Goal: Task Accomplishment & Management: Manage account settings

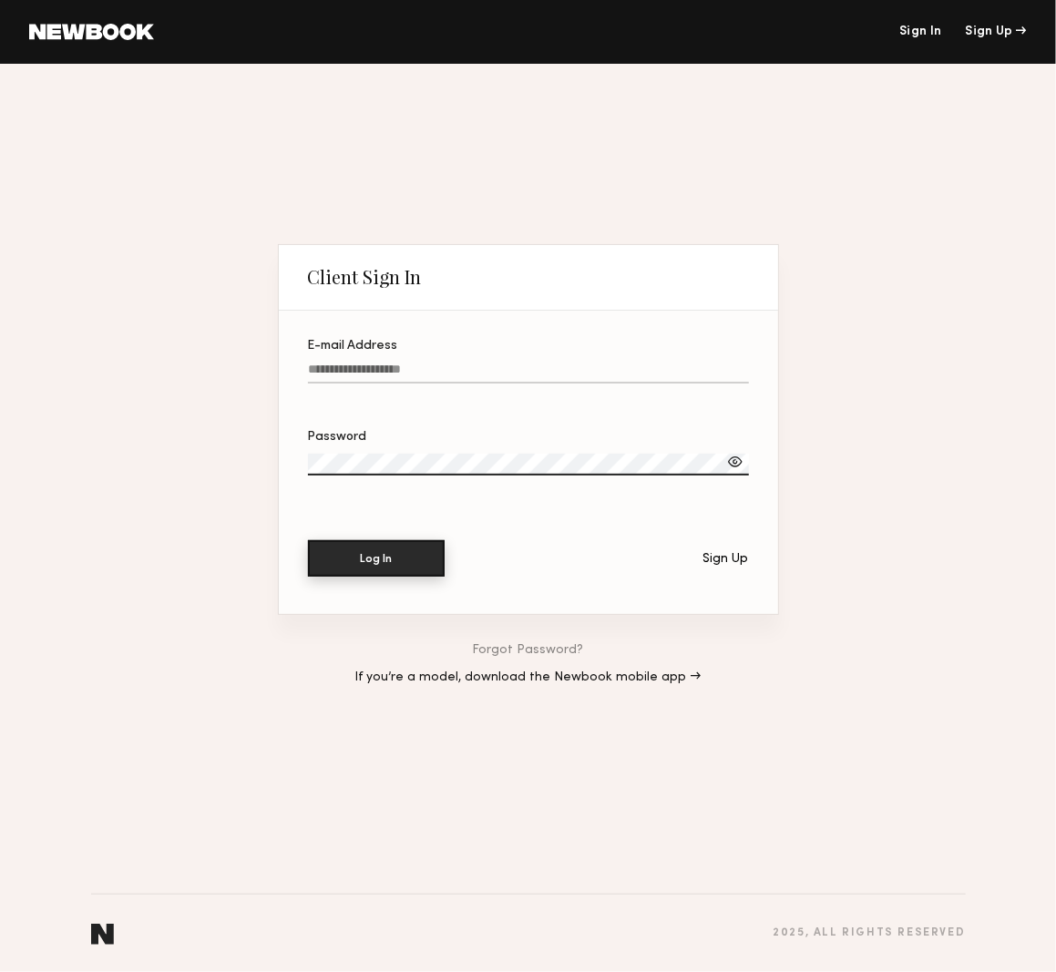
type input "**********"
click at [393, 562] on button "Log In" at bounding box center [376, 558] width 137 height 36
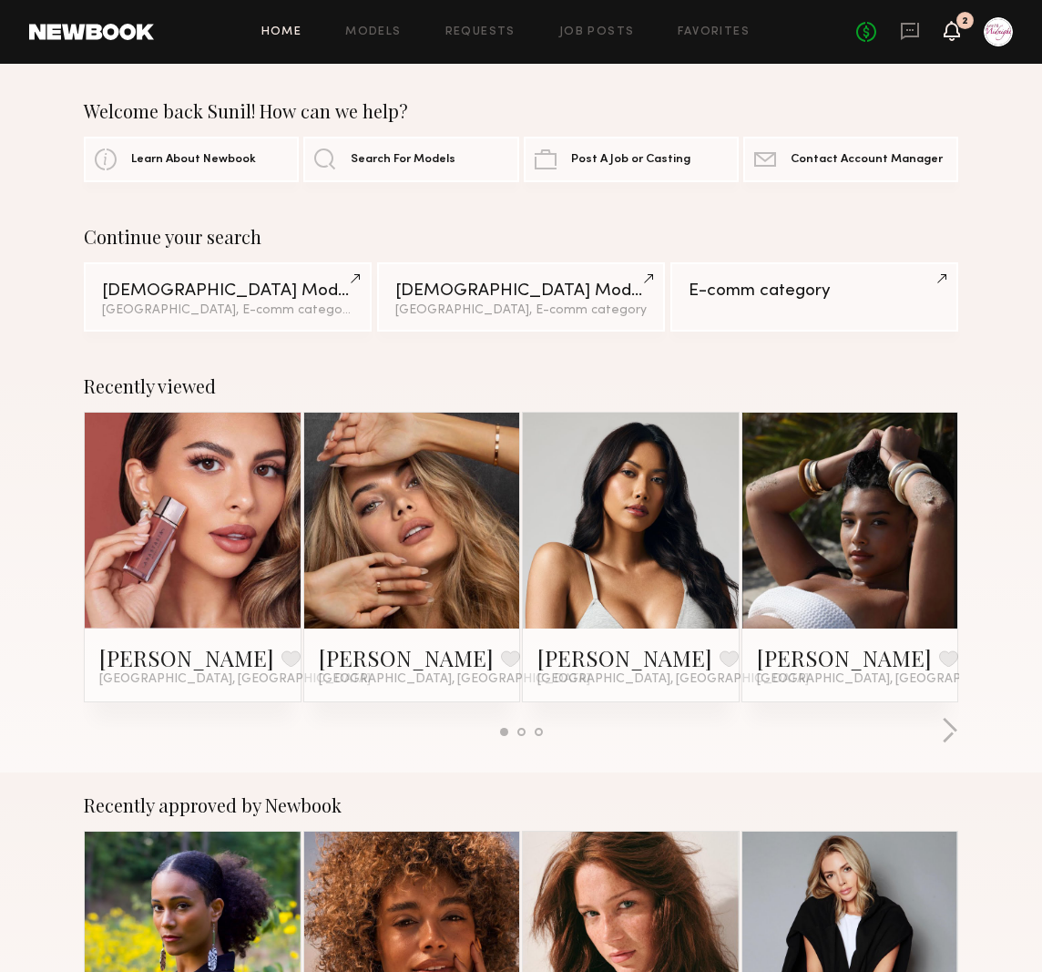
click at [955, 33] on icon at bounding box center [951, 30] width 15 height 13
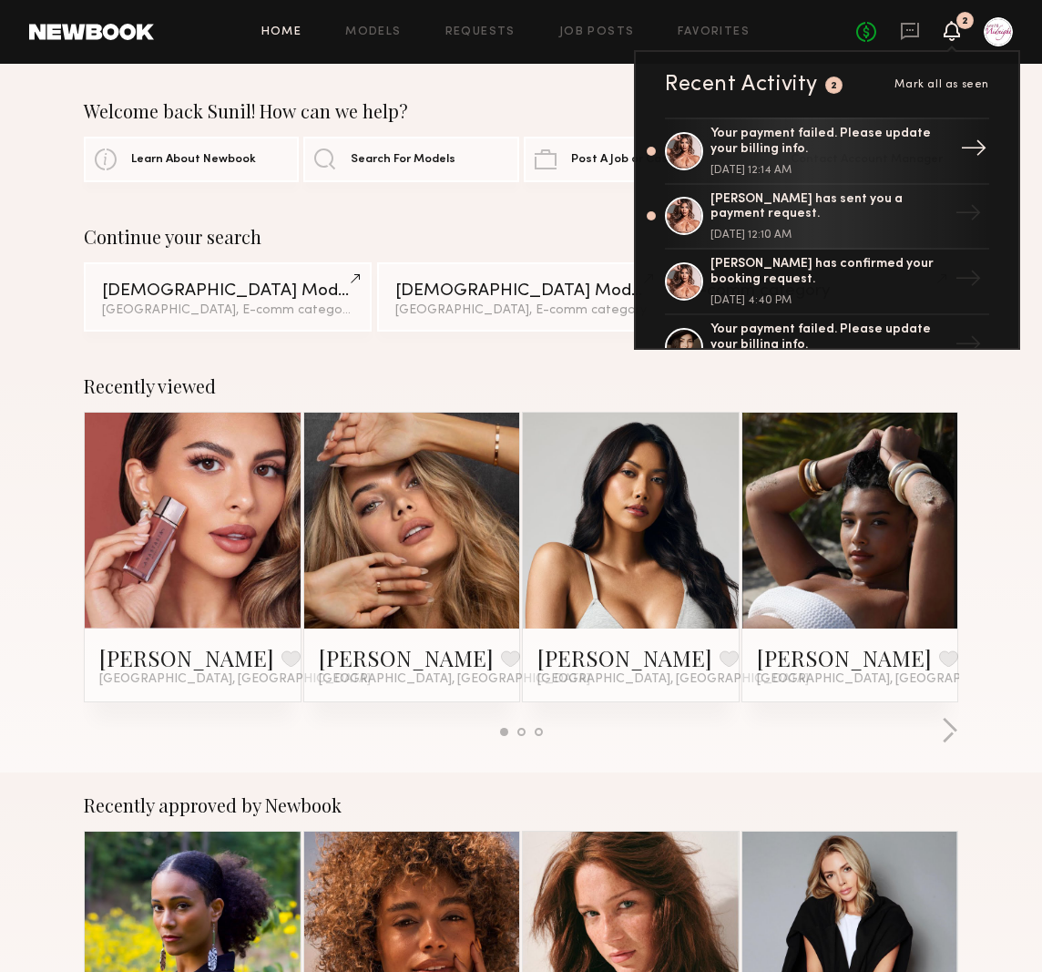
click at [783, 138] on div "Your payment failed. Please update your billing info." at bounding box center [828, 142] width 237 height 31
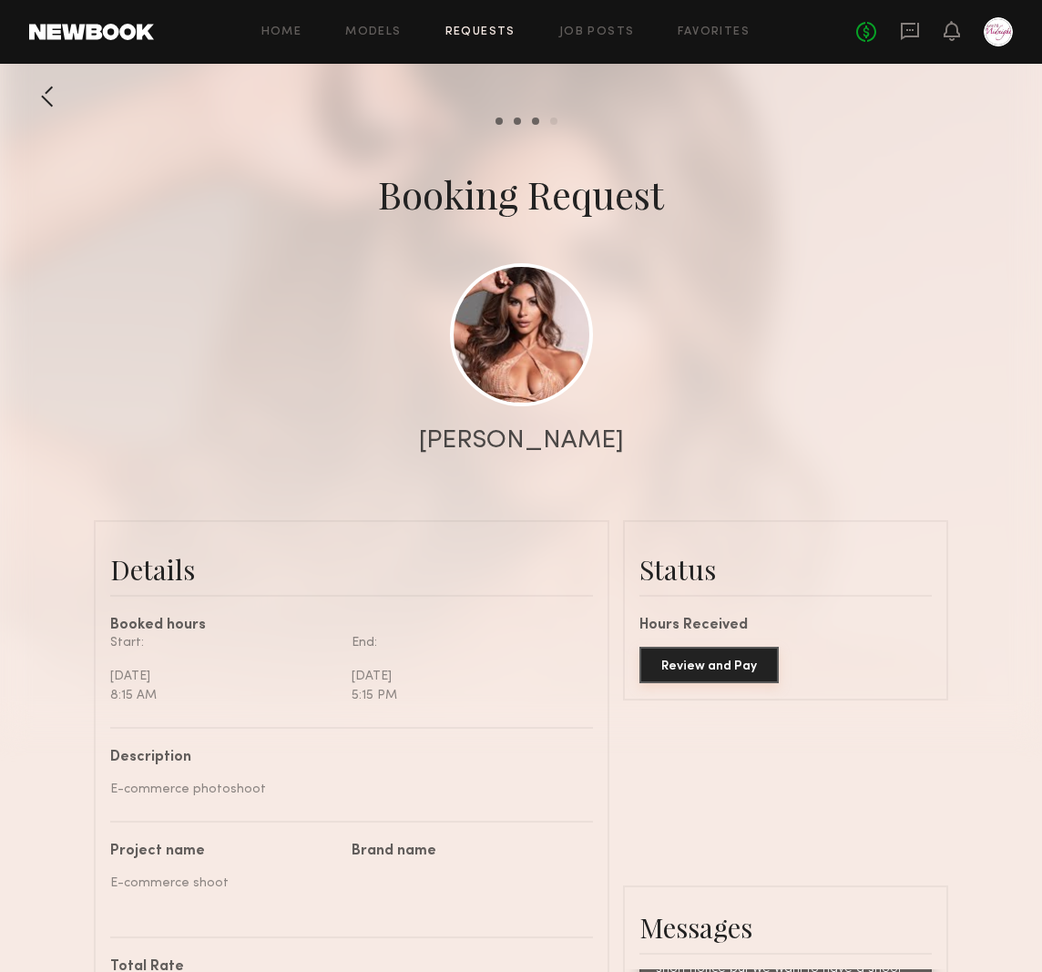
scroll to position [1255, 0]
click at [720, 683] on button "Review and Pay" at bounding box center [708, 665] width 139 height 36
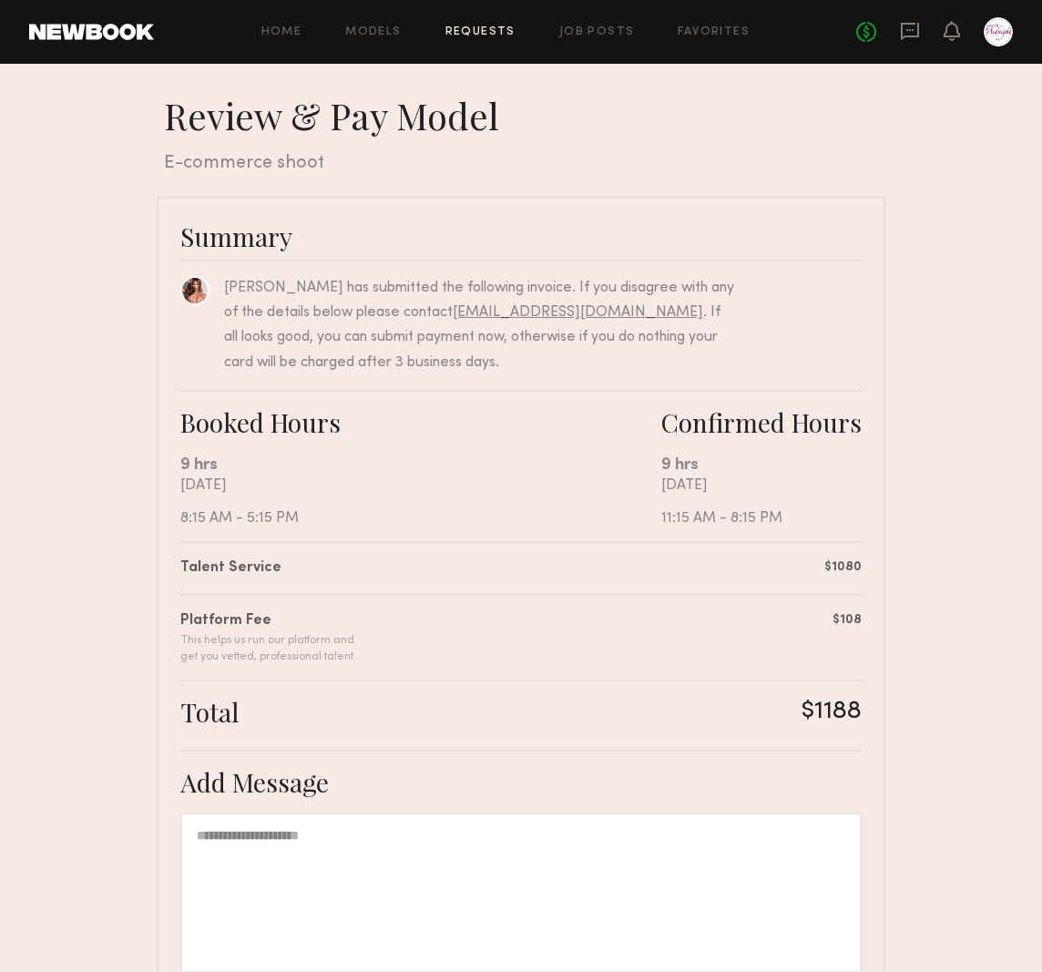
click at [1000, 25] on div at bounding box center [998, 31] width 29 height 29
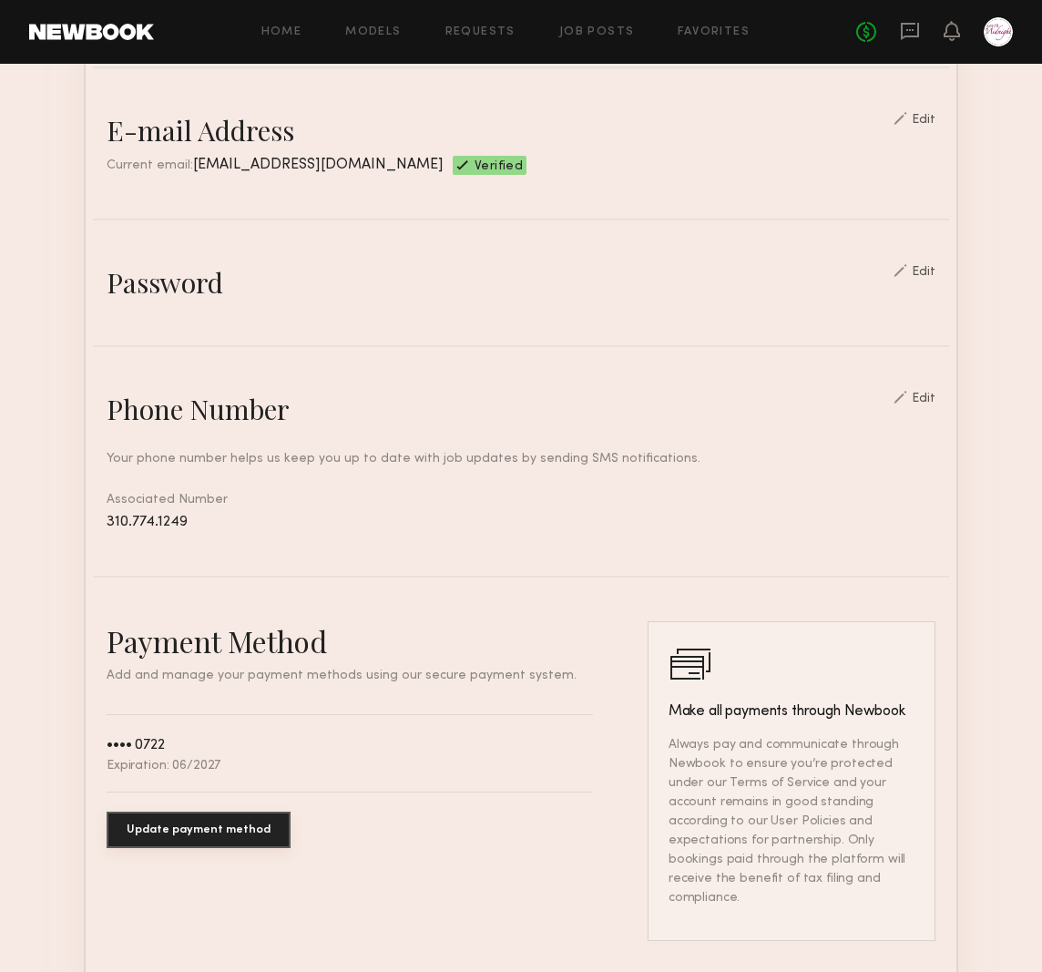
scroll to position [546, 0]
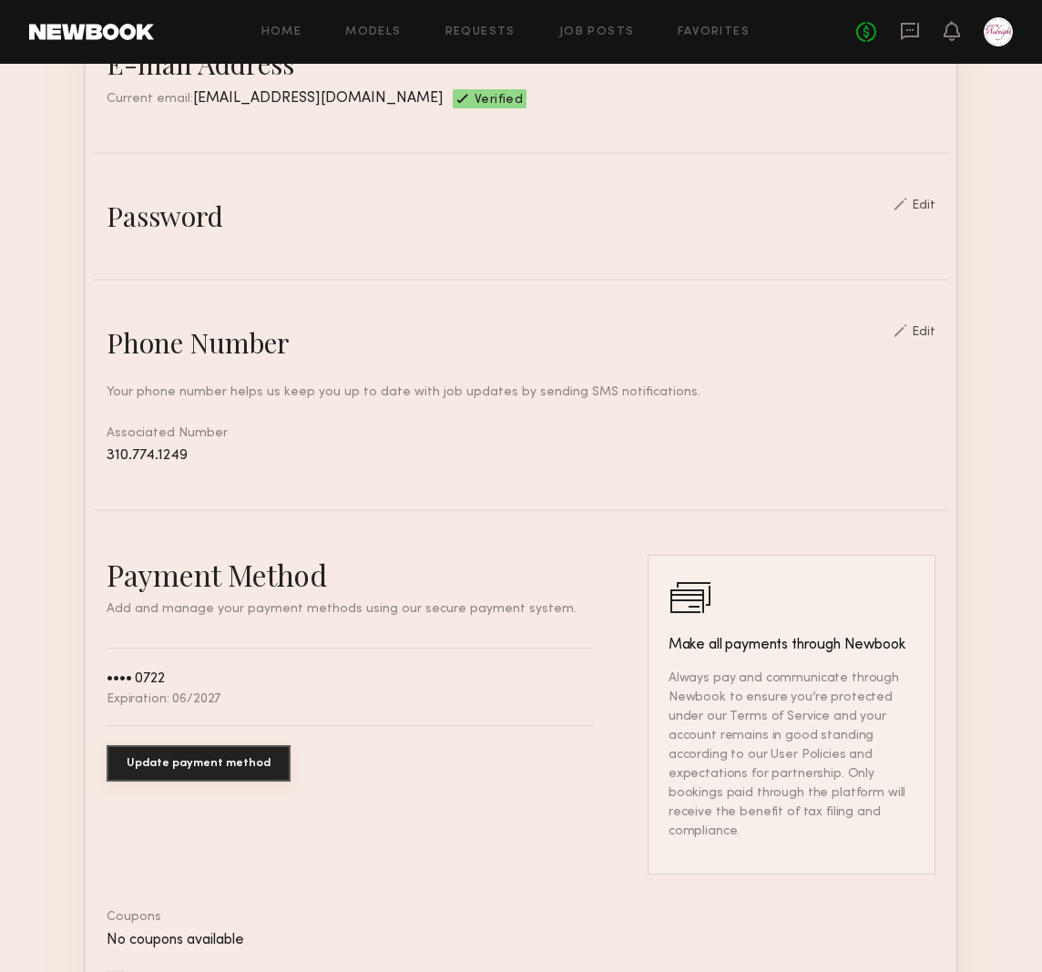
click at [158, 781] on button "Update payment method" at bounding box center [199, 763] width 184 height 36
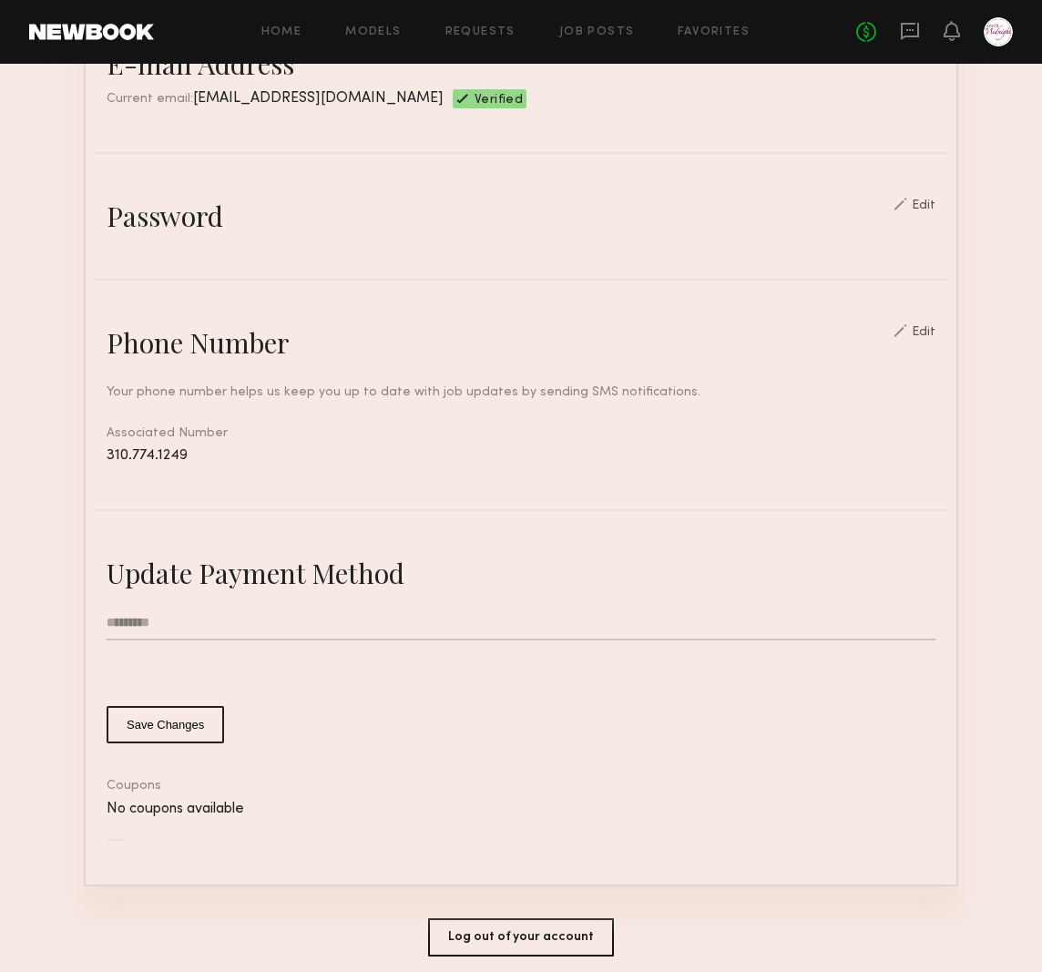
click at [132, 640] on input "text" at bounding box center [521, 623] width 829 height 35
click at [388, 618] on div "Update Payment Method Save Changes" at bounding box center [521, 649] width 829 height 189
click at [179, 631] on input "text" at bounding box center [521, 623] width 829 height 35
click at [133, 635] on input "text" at bounding box center [521, 623] width 829 height 35
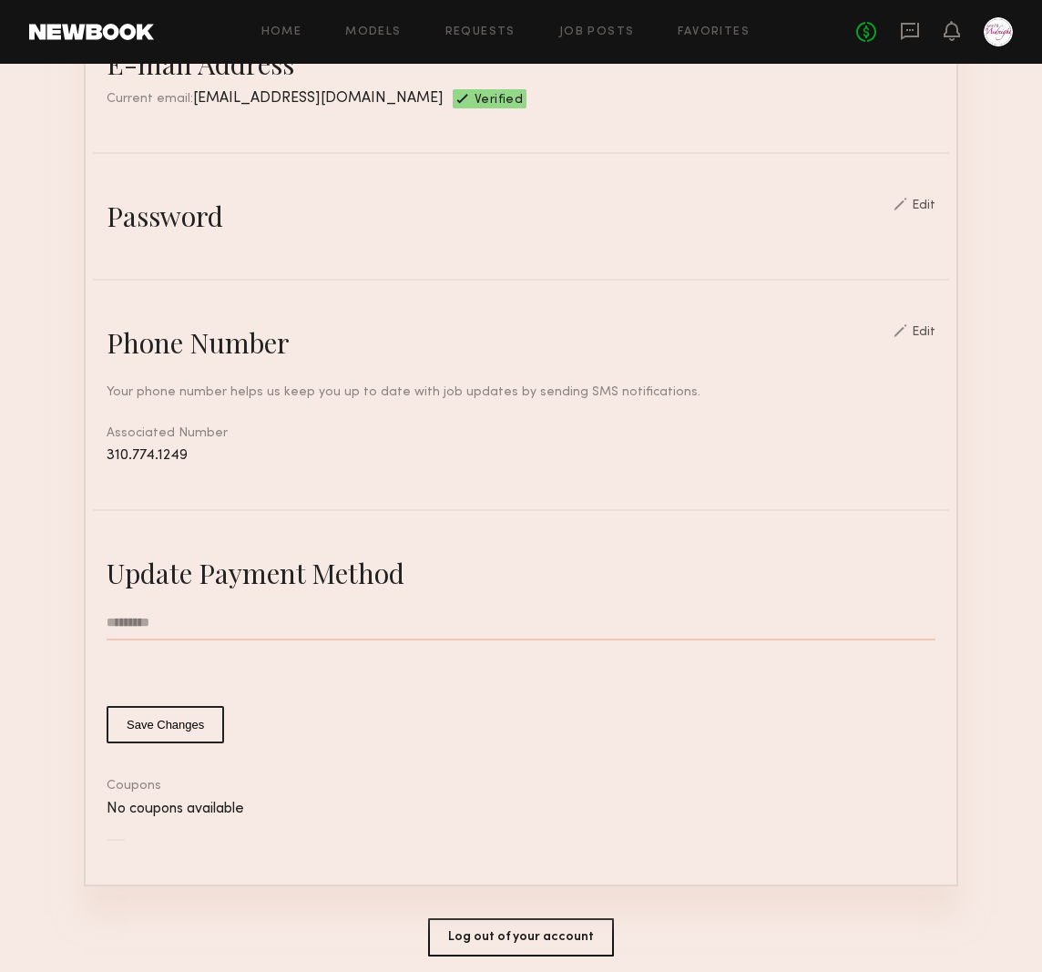
click at [107, 640] on input "text" at bounding box center [521, 623] width 829 height 35
type input "**********"
